Goal: Task Accomplishment & Management: Manage account settings

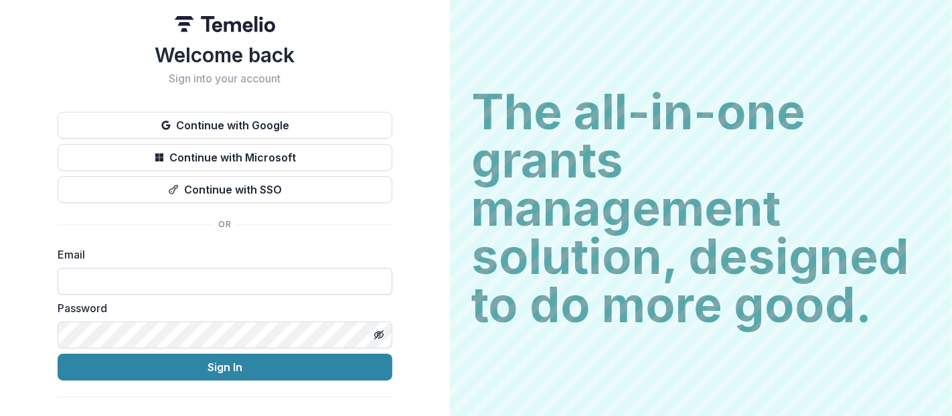
click at [114, 283] on input at bounding box center [225, 281] width 335 height 27
type input "**********"
click at [58, 354] on button "Sign In" at bounding box center [225, 367] width 335 height 27
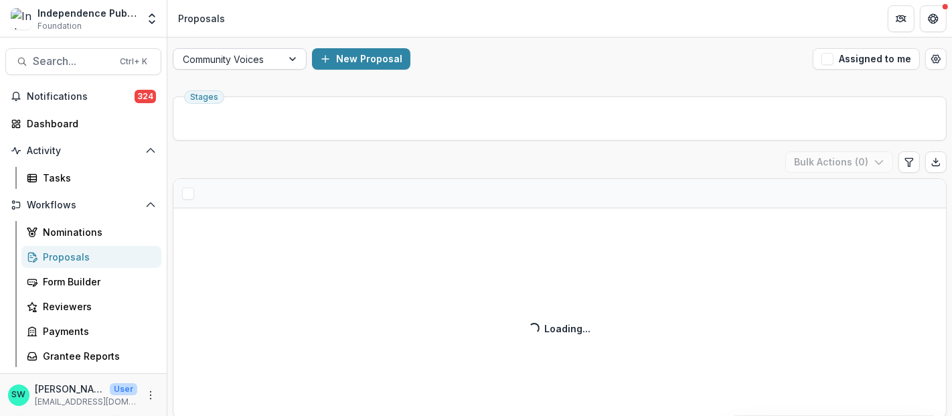
click at [241, 56] on div at bounding box center [228, 59] width 90 height 17
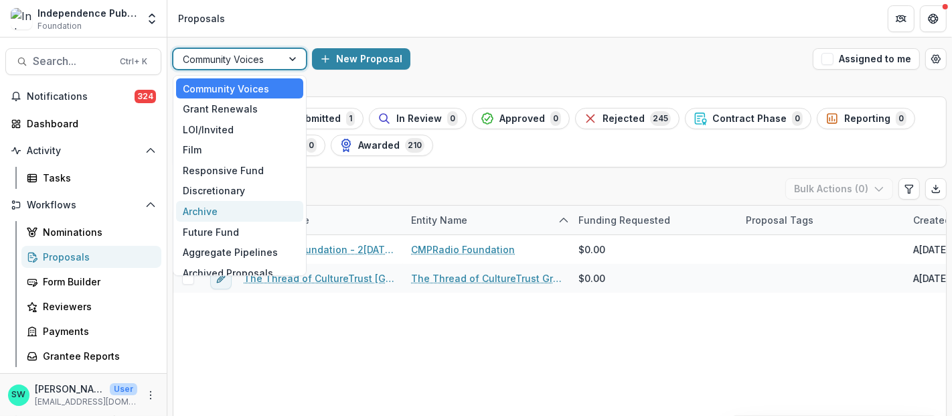
scroll to position [10, 0]
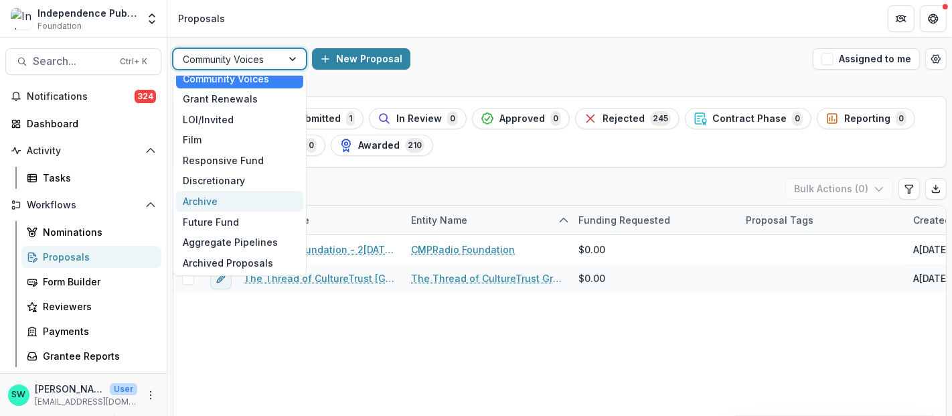
click at [528, 37] on div "10 results available. Use Up and Down to choose options, press Enter to select …" at bounding box center [559, 58] width 785 height 43
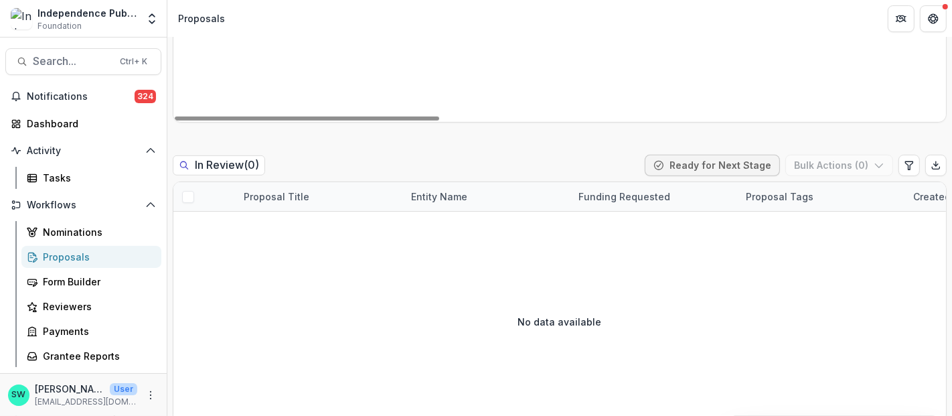
scroll to position [0, 0]
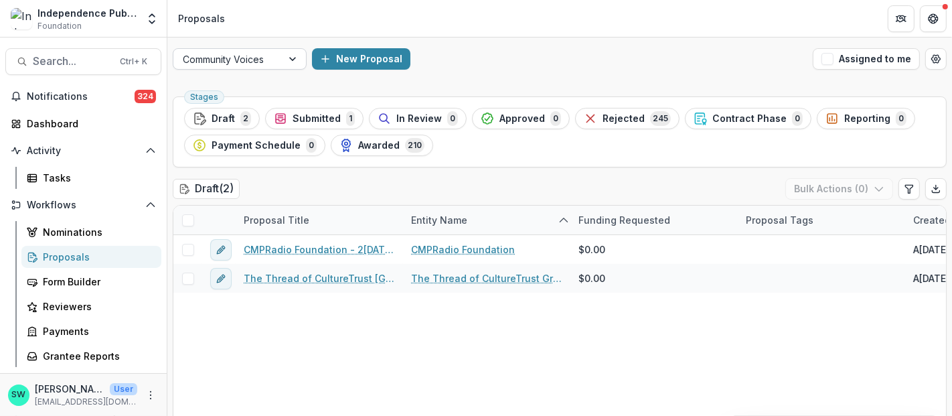
click at [279, 58] on div "Community Voices" at bounding box center [227, 59] width 108 height 19
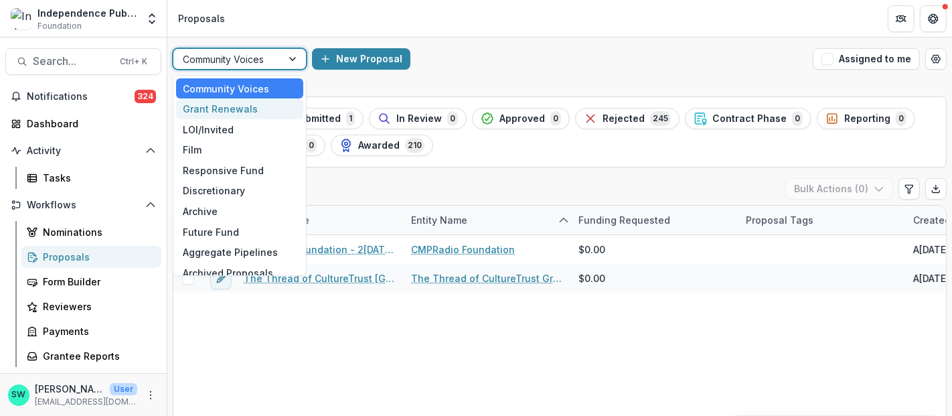
click at [246, 108] on div "Grant Renewals" at bounding box center [239, 108] width 127 height 21
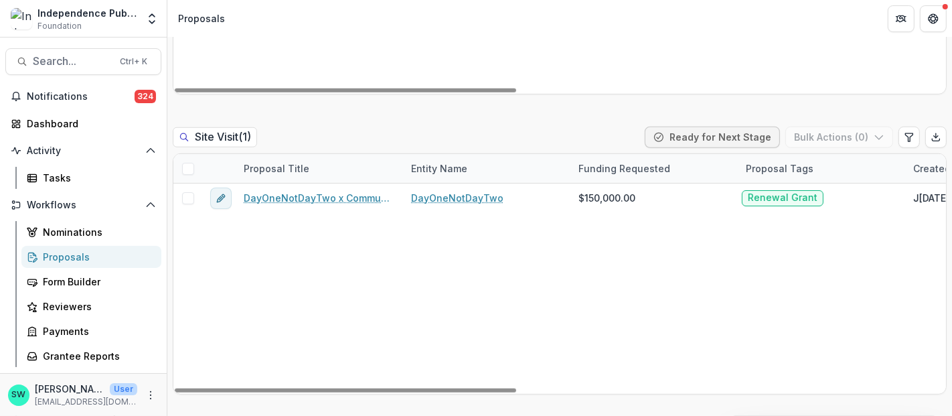
scroll to position [996, 0]
